Goal: Navigation & Orientation: Find specific page/section

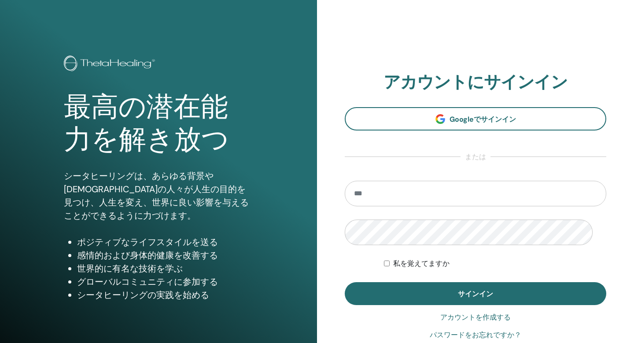
scroll to position [186, 0]
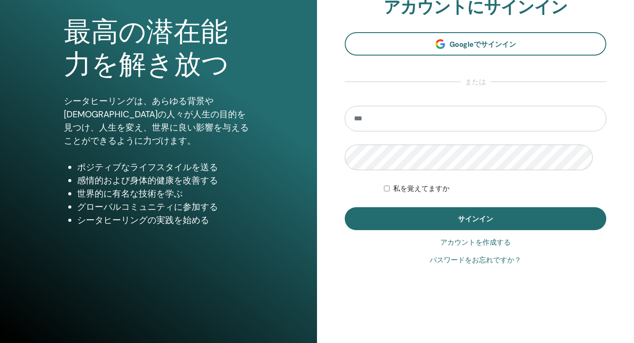
type input "**********"
click at [395, 183] on div "私を覚えてますか" at bounding box center [495, 188] width 222 height 11
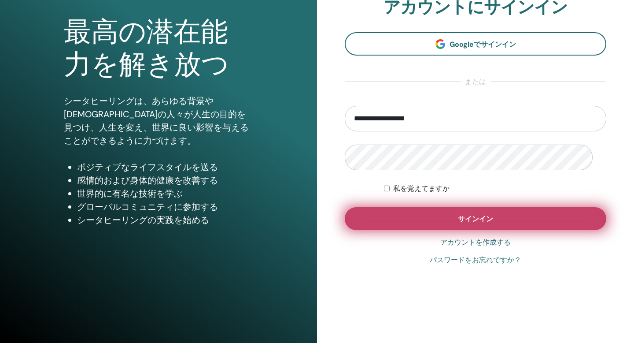
click at [396, 207] on button "サインイン" at bounding box center [476, 218] width 262 height 23
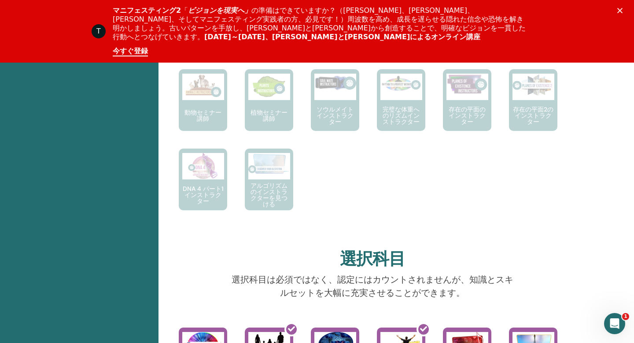
scroll to position [655, 0]
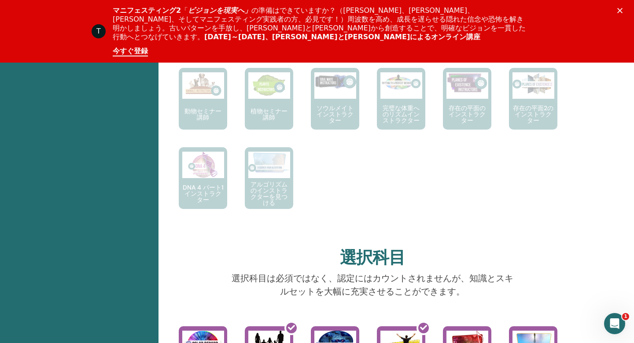
click at [398, 226] on div "ここからシータヒーリングの旅が始まります。認定プラクティショナーになるための最初のセミナーです… 基本的なDNA ベーシックDNAを修了後に受講できるセミナー…" at bounding box center [366, 28] width 410 height 396
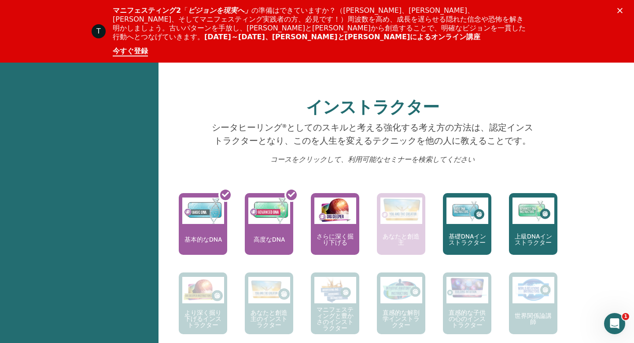
scroll to position [0, 0]
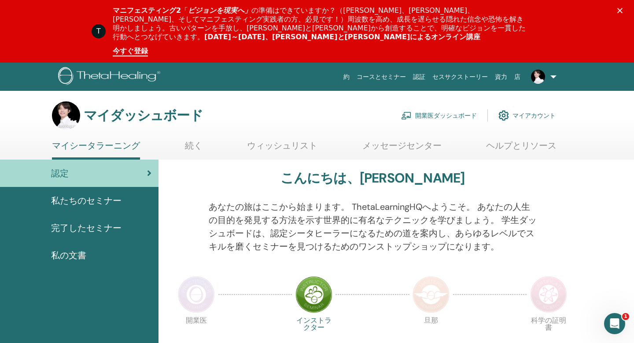
click at [620, 12] on icon "クローズ" at bounding box center [620, 10] width 5 height 5
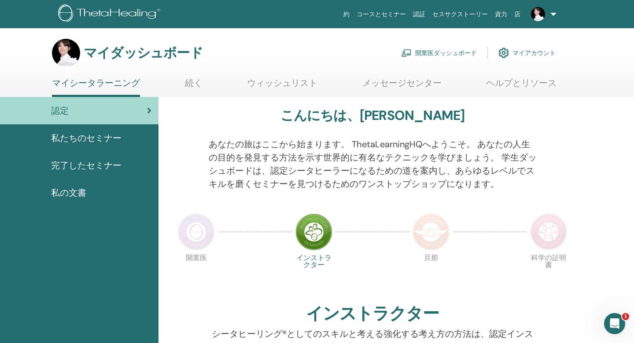
click at [87, 144] on font "私たちのセミナー" at bounding box center [86, 137] width 70 height 11
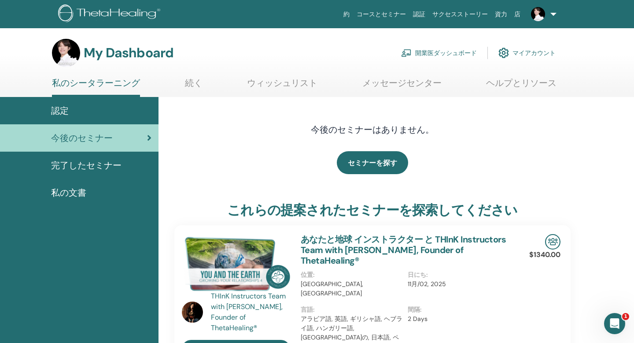
click at [94, 172] on span "完了したセミナー" at bounding box center [86, 165] width 70 height 13
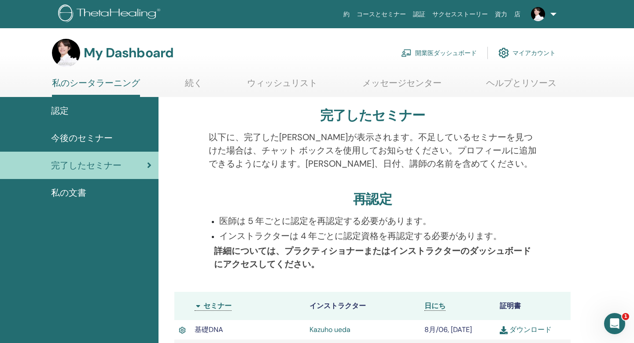
click at [69, 199] on span "私の文書" at bounding box center [68, 192] width 35 height 13
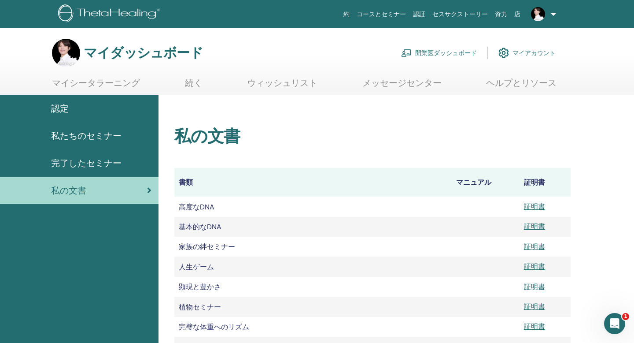
click at [388, 88] on font "メッセージセンター" at bounding box center [401, 82] width 79 height 11
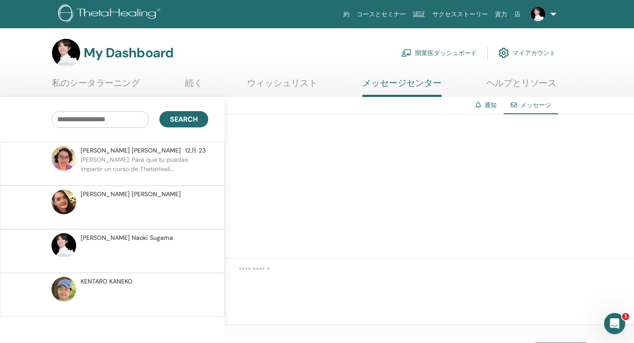
click at [509, 95] on link "ヘルプとリソース" at bounding box center [521, 86] width 70 height 17
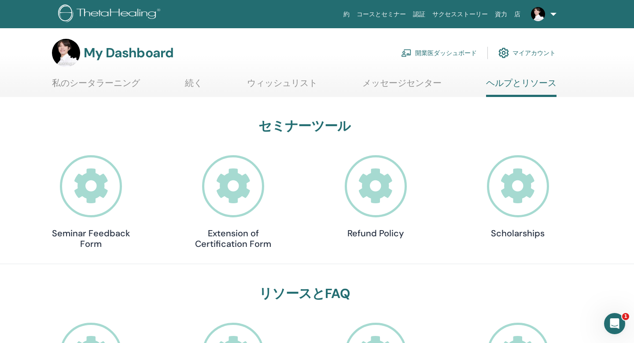
click at [428, 61] on link "開業医ダッシュボード" at bounding box center [439, 52] width 76 height 19
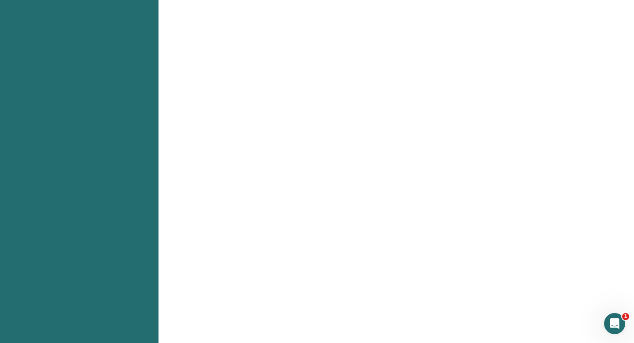
scroll to position [387, 0]
